Goal: Task Accomplishment & Management: Complete application form

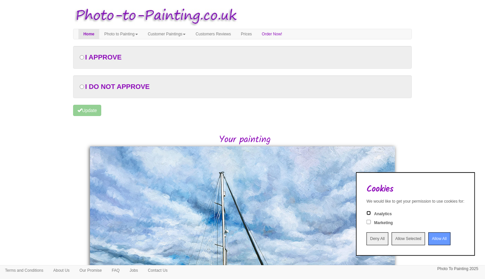
click at [367, 214] on input "Analytics" at bounding box center [369, 213] width 4 height 4
checkbox input "true"
click at [396, 238] on input "Allow Selected" at bounding box center [408, 239] width 33 height 13
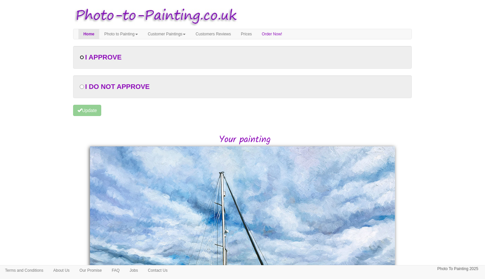
drag, startPoint x: 82, startPoint y: 56, endPoint x: 85, endPoint y: 58, distance: 3.5
click at [82, 56] on input "radio" at bounding box center [82, 57] width 4 height 4
radio input "true"
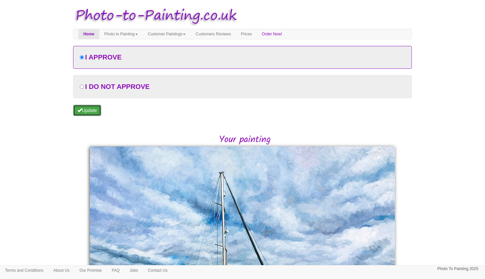
click at [95, 108] on button "Update" at bounding box center [87, 110] width 28 height 11
